Goal: Obtain resource: Download file/media

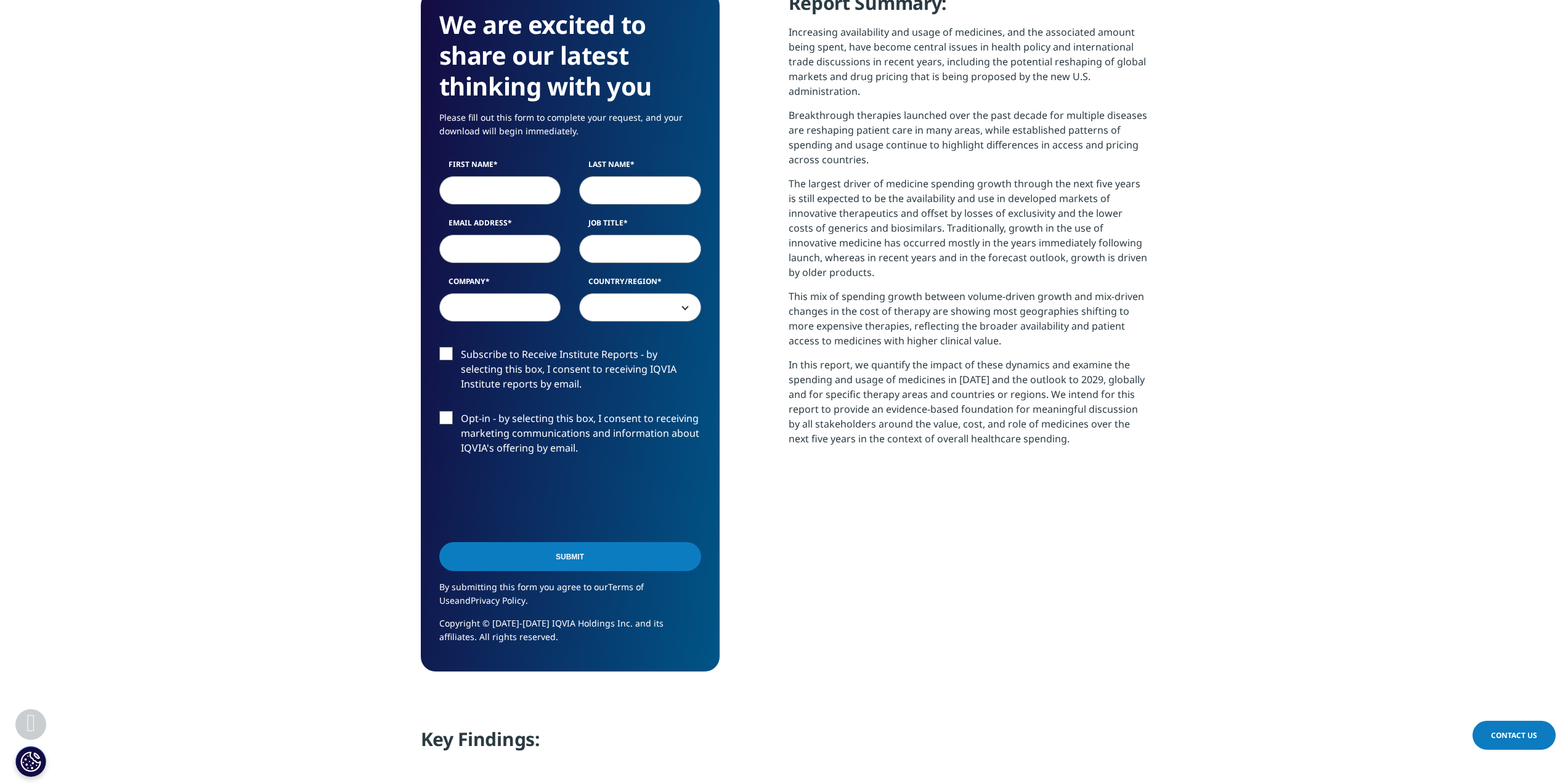
click at [527, 188] on input "First Name" at bounding box center [500, 190] width 122 height 28
type input "Darshan"
type input "Kalyani"
type input "[EMAIL_ADDRESS][DOMAIN_NAME]"
select select "[GEOGRAPHIC_DATA]"
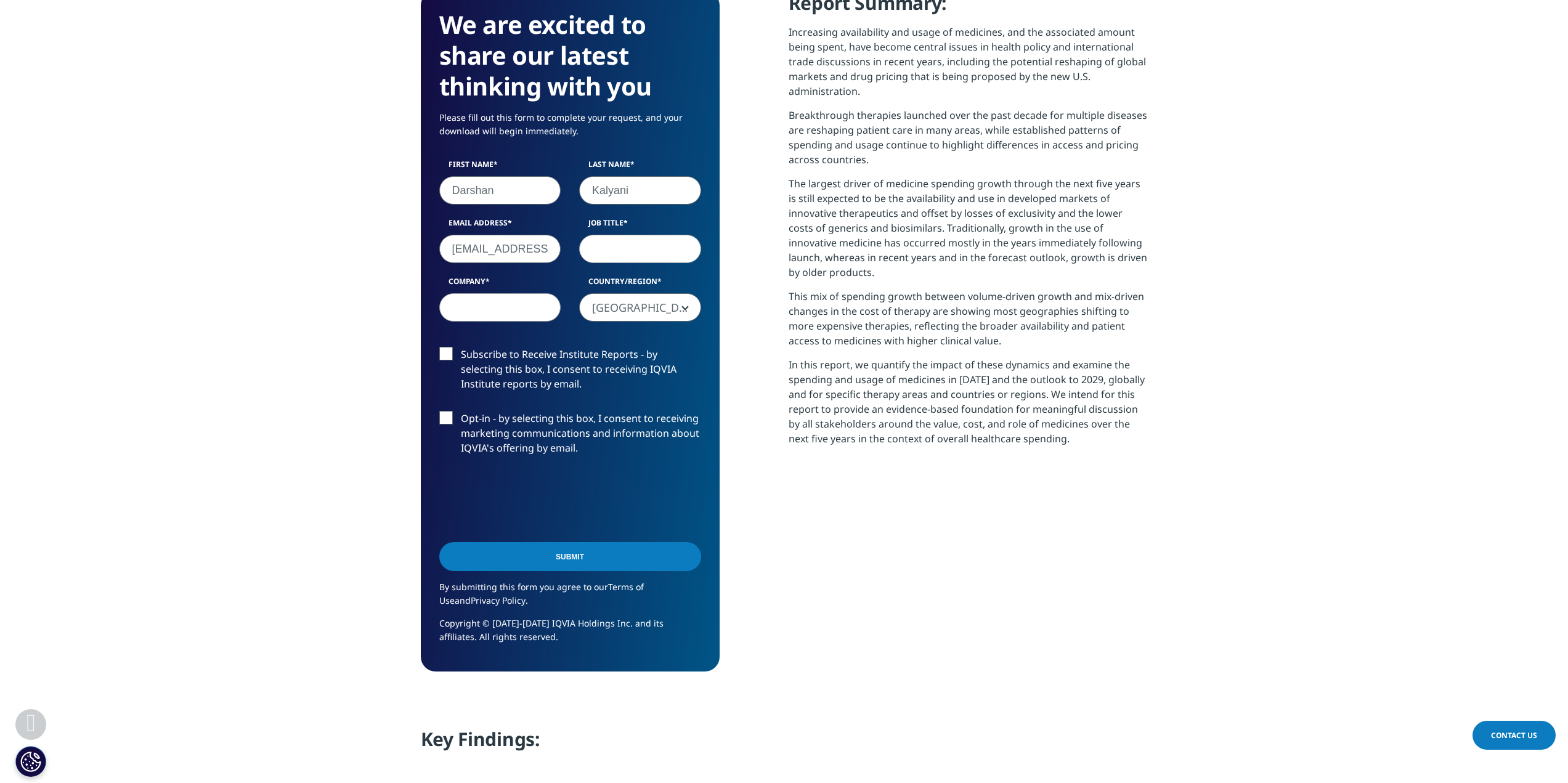
click at [652, 250] on input "Job Title" at bounding box center [641, 249] width 122 height 28
type input "Finance"
click at [544, 312] on input "Company" at bounding box center [500, 307] width 122 height 28
type input "Na"
click at [536, 356] on label "Subscribe to Receive Institute Reports - by selecting this box, I consent to re…" at bounding box center [570, 373] width 262 height 51
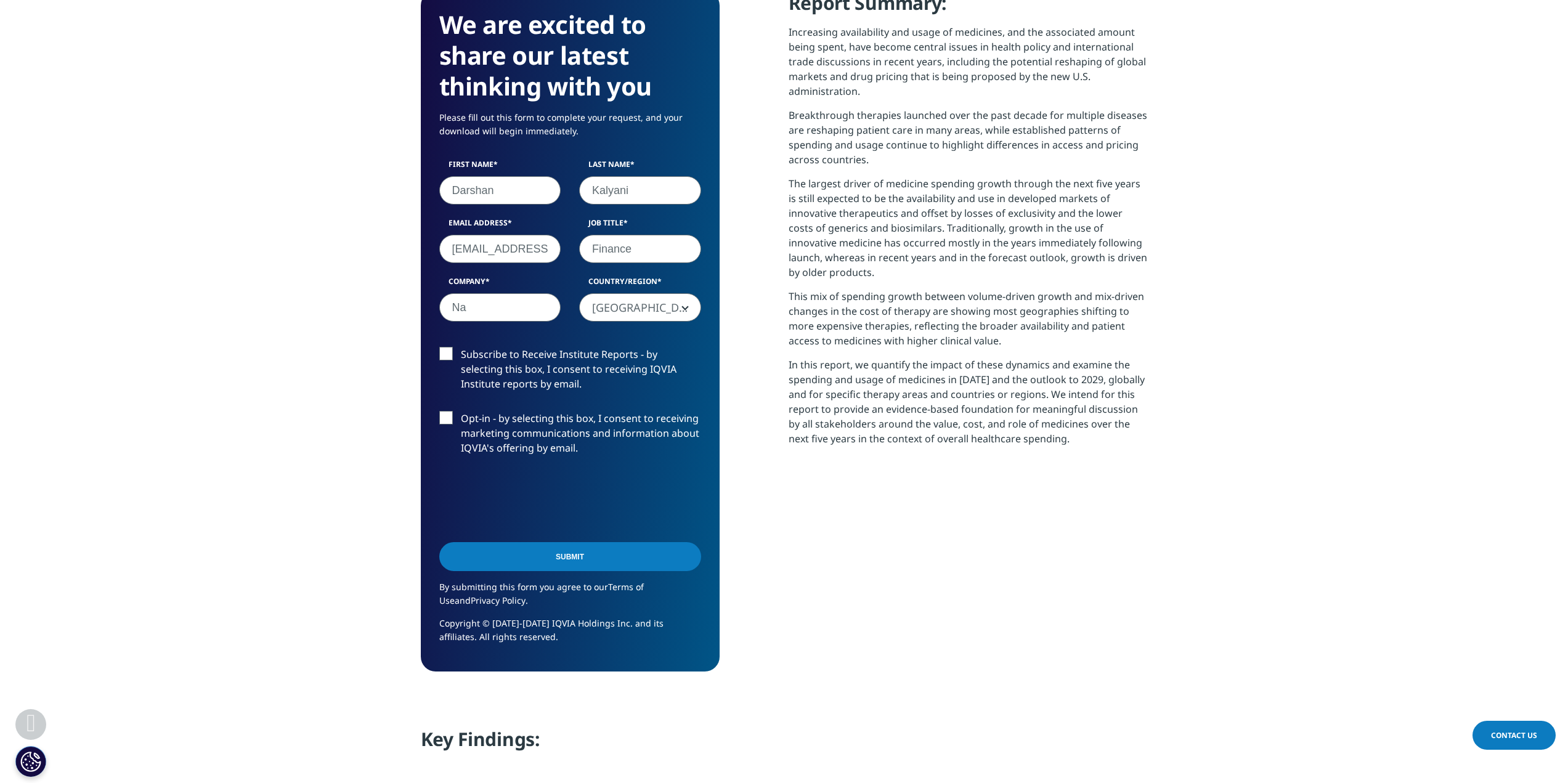
click at [461, 347] on input "Subscribe to Receive Institute Reports - by selecting this box, I consent to re…" at bounding box center [461, 347] width 0 height 0
click at [536, 356] on label "Subscribe to Receive Institute Reports - by selecting this box, I consent to re…" at bounding box center [570, 373] width 262 height 51
click at [461, 347] on input "Subscribe to Receive Institute Reports - by selecting this box, I consent to re…" at bounding box center [461, 347] width 0 height 0
click at [594, 556] on input "Submit" at bounding box center [570, 556] width 262 height 29
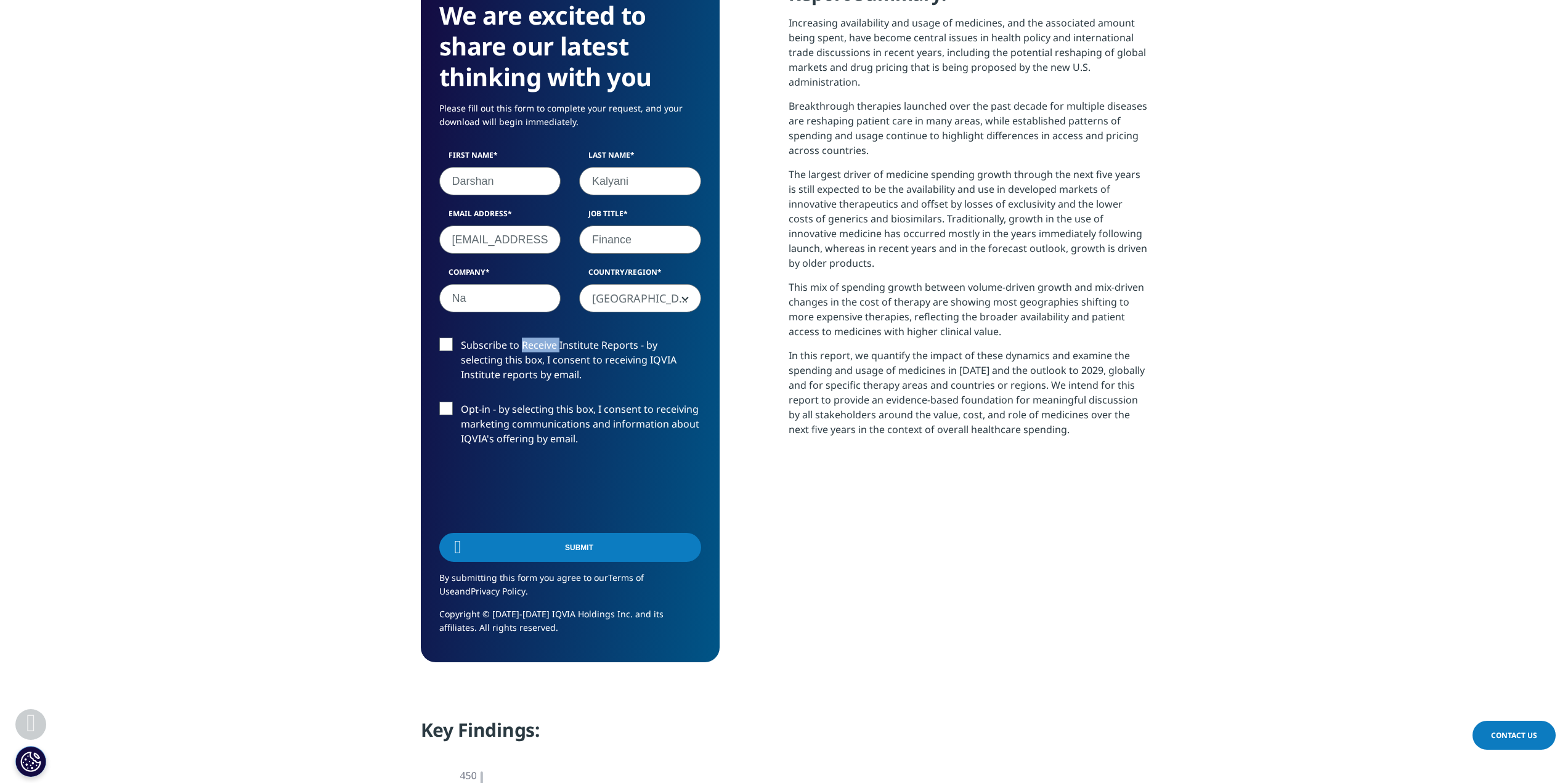
scroll to position [495, 727]
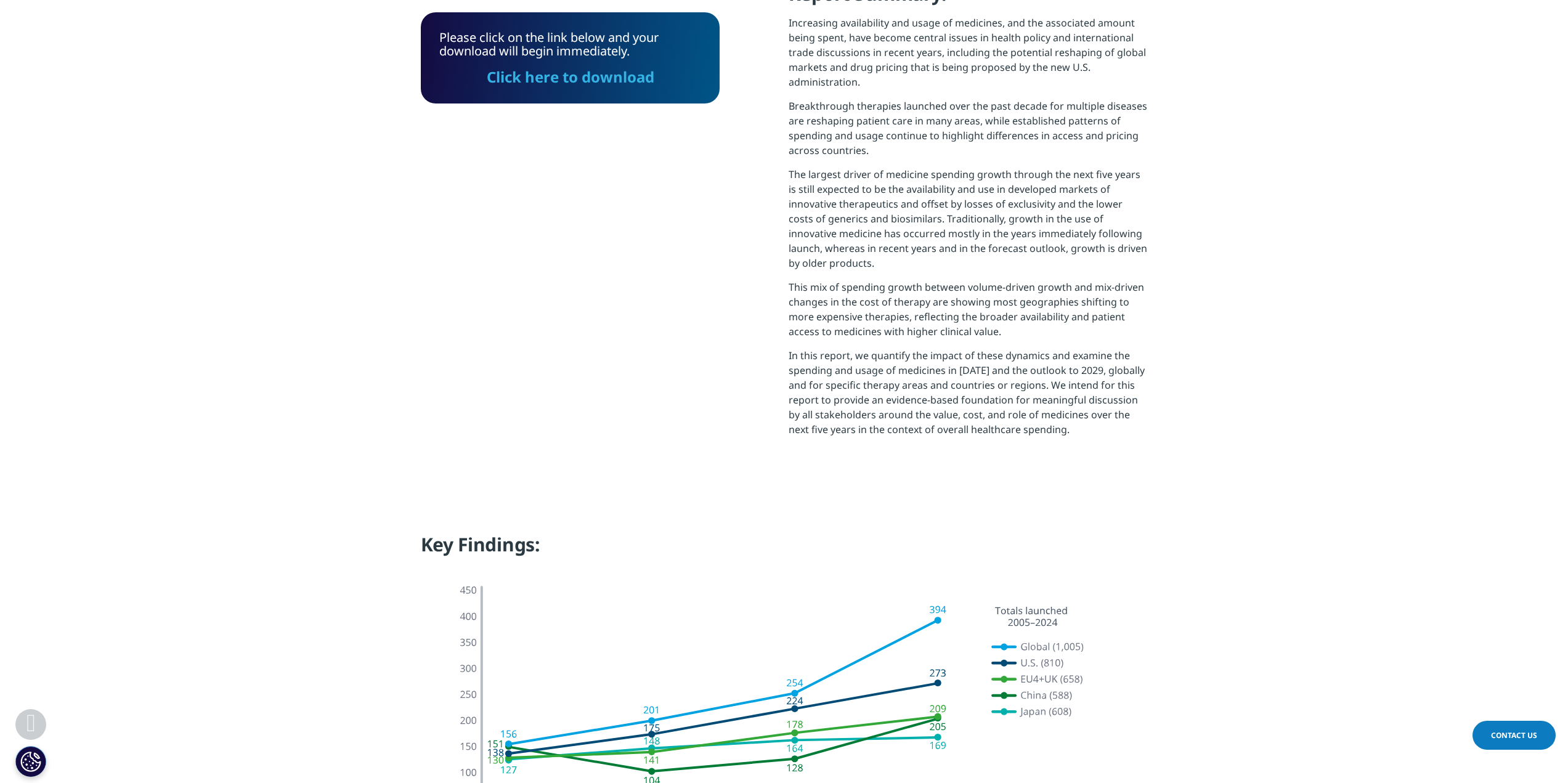
click at [552, 81] on link "Click here to download" at bounding box center [570, 76] width 168 height 20
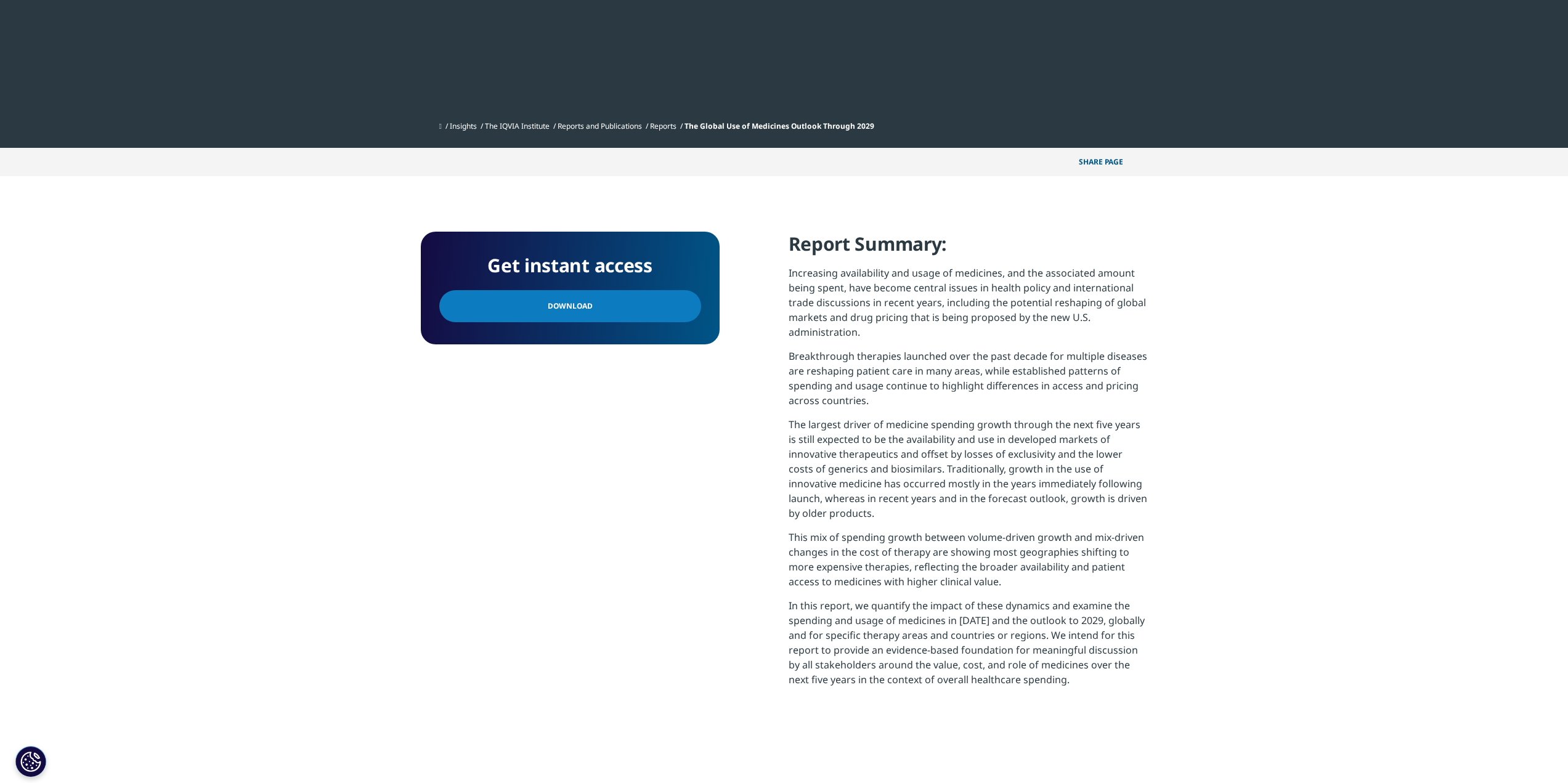
scroll to position [71, 0]
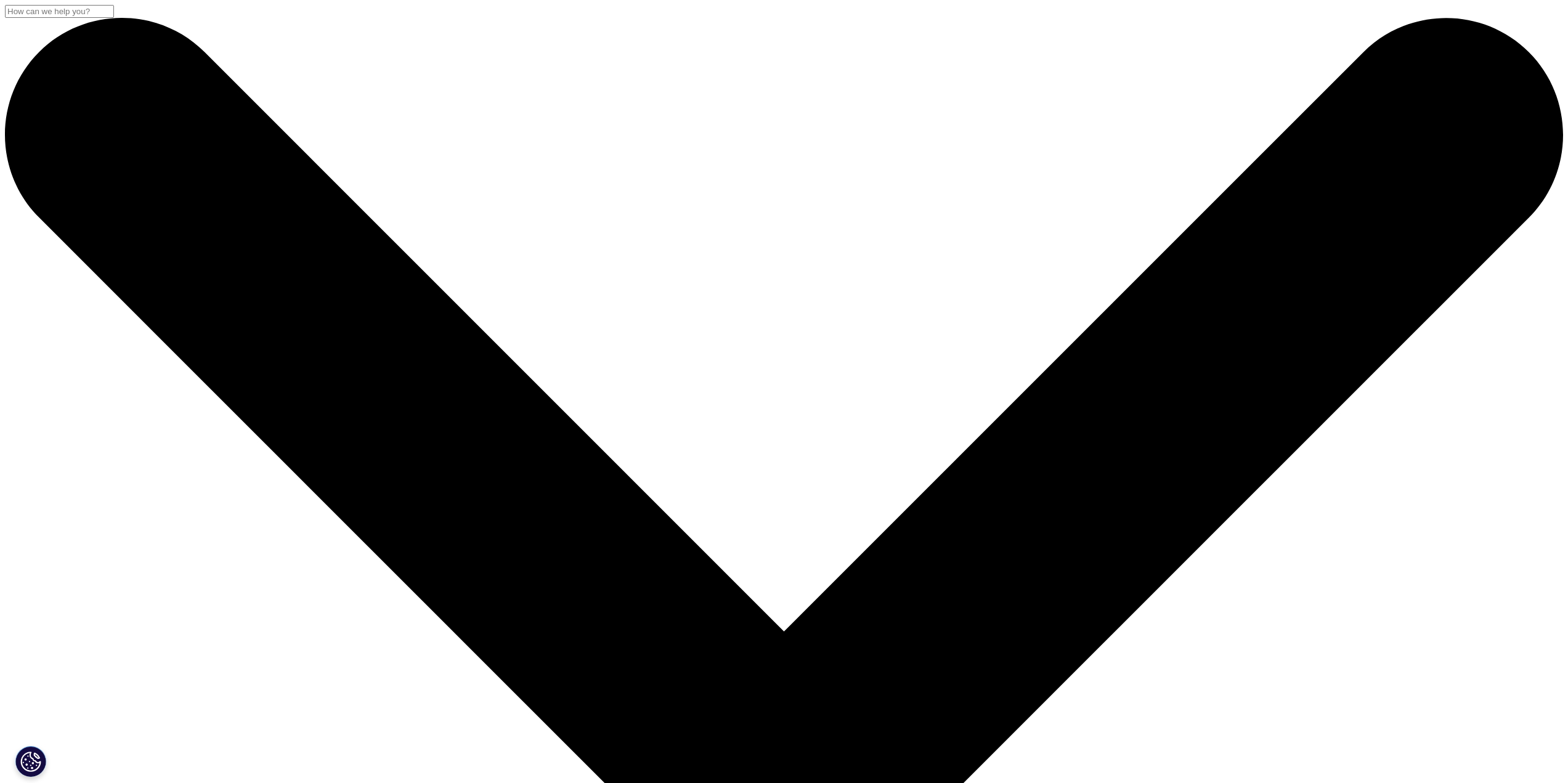
drag, startPoint x: 0, startPoint y: 0, endPoint x: 612, endPoint y: 664, distance: 903.0
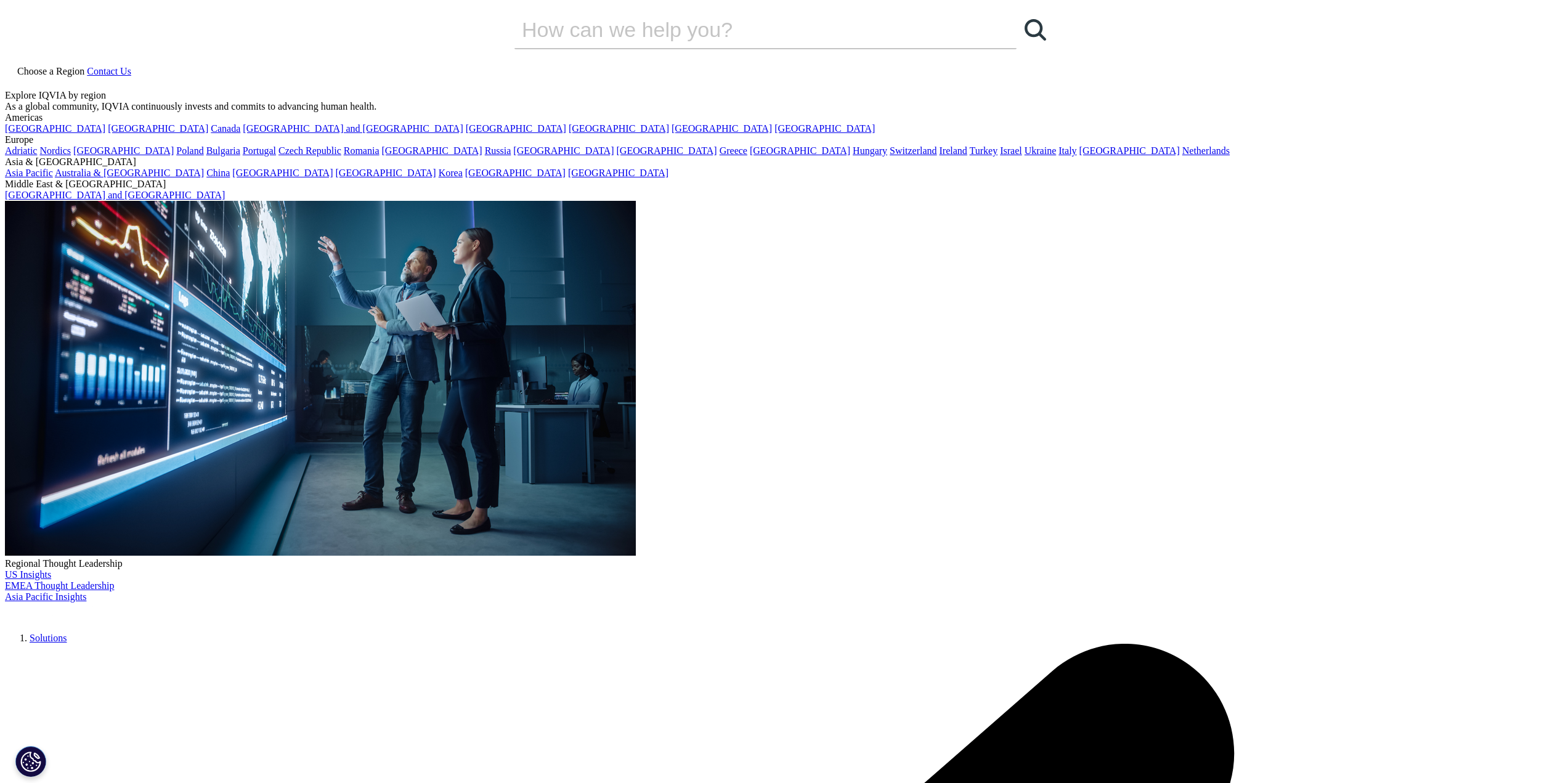
scroll to position [222, 727]
